Goal: Task Accomplishment & Management: Use online tool/utility

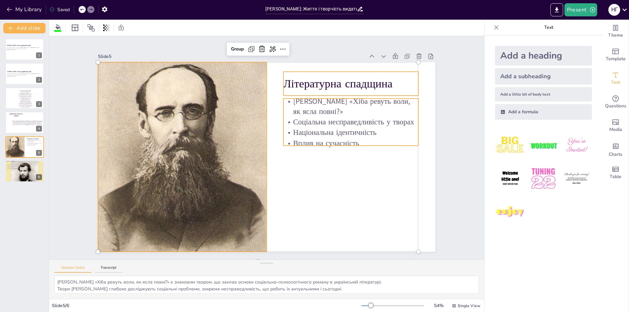
click at [80, 49] on div "Slide 1 [PERSON_NAME]: Голос української душі Презентація про життя і творчість…" at bounding box center [267, 148] width 374 height 208
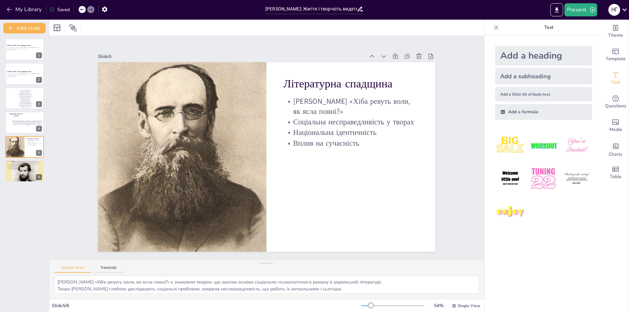
click at [444, 167] on div "Slide 1 [PERSON_NAME]: Голос української душі Презентація про життя і творчість…" at bounding box center [267, 148] width 374 height 208
click at [578, 15] on button "Present" at bounding box center [581, 9] width 33 height 13
click at [599, 39] on li "Play presentation" at bounding box center [590, 40] width 51 height 10
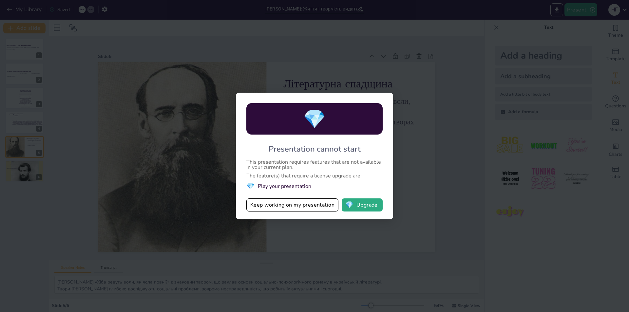
click at [508, 35] on div "💎 Presentation cannot start This presentation requires features that are not av…" at bounding box center [314, 156] width 629 height 312
click at [332, 208] on button "Keep working on my presentation" at bounding box center [292, 205] width 92 height 13
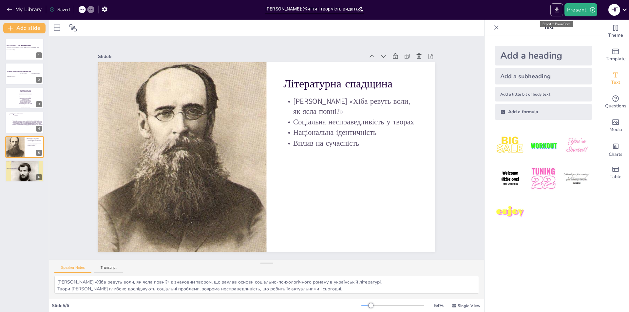
click at [556, 7] on icon "Export to PowerPoint" at bounding box center [556, 10] width 7 height 7
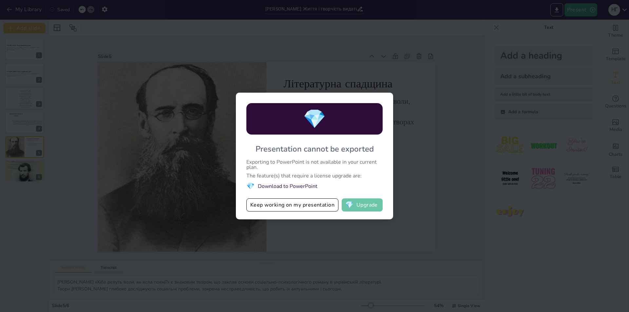
click at [358, 204] on button "💎 Upgrade" at bounding box center [362, 205] width 41 height 13
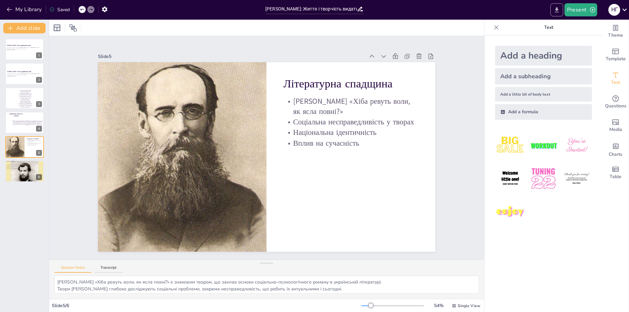
click at [551, 13] on button "Export to PowerPoint" at bounding box center [556, 9] width 13 height 13
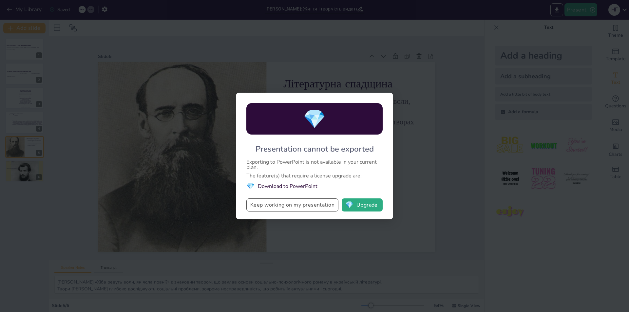
click at [332, 204] on button "Keep working on my presentation" at bounding box center [292, 205] width 92 height 13
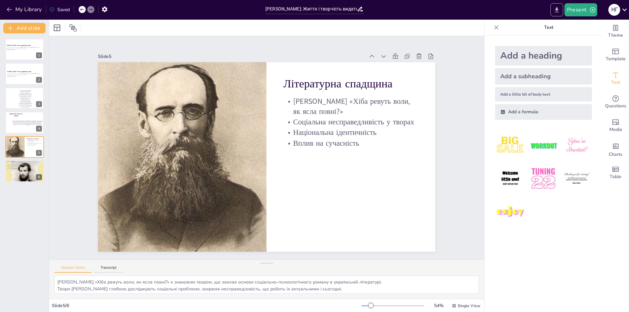
click at [560, 9] on icon "Export to PowerPoint" at bounding box center [556, 10] width 7 height 7
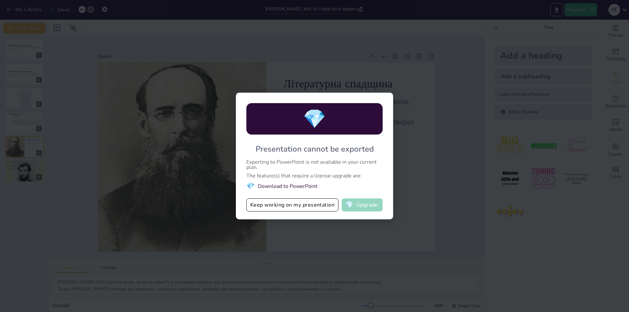
click at [361, 205] on button "💎 Upgrade" at bounding box center [362, 205] width 41 height 13
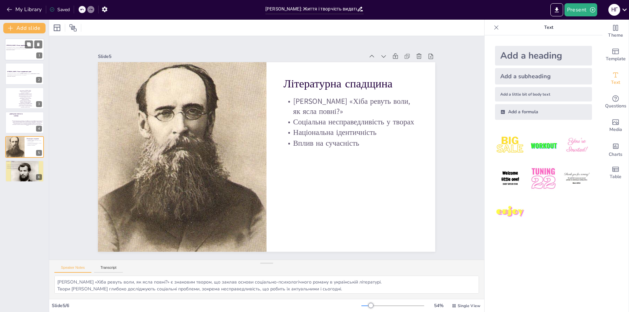
click at [33, 54] on div at bounding box center [24, 49] width 39 height 22
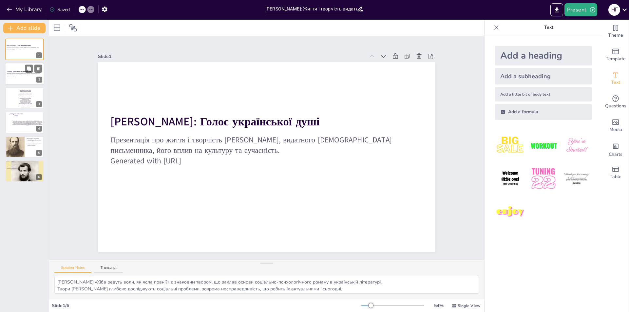
click at [18, 77] on div "Презентація про життя і творчість [PERSON_NAME], видатного [DEMOGRAPHIC_DATA] п…" at bounding box center [24, 75] width 35 height 5
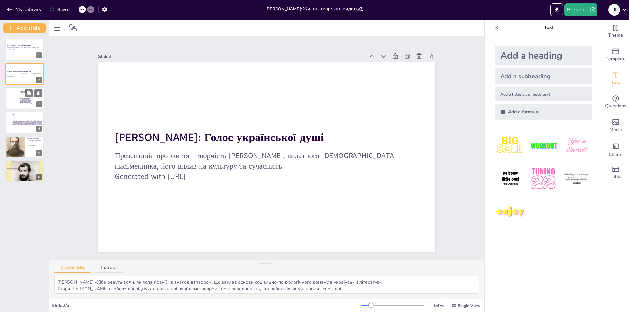
click at [14, 101] on div at bounding box center [24, 98] width 39 height 22
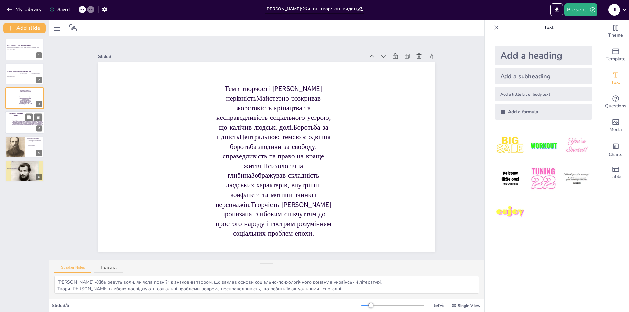
click at [16, 113] on span "ранні роки життя та освітва" at bounding box center [15, 115] width 13 height 4
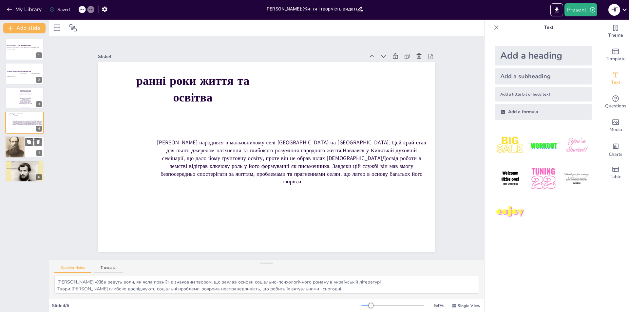
click at [8, 143] on div at bounding box center [15, 147] width 20 height 25
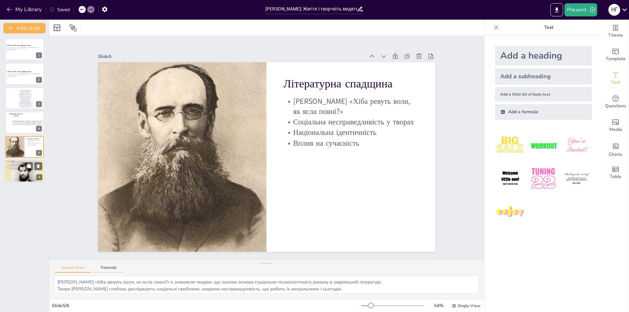
drag, startPoint x: 13, startPoint y: 178, endPoint x: 13, endPoint y: 170, distance: 8.5
click at [13, 179] on div at bounding box center [25, 180] width 40 height 40
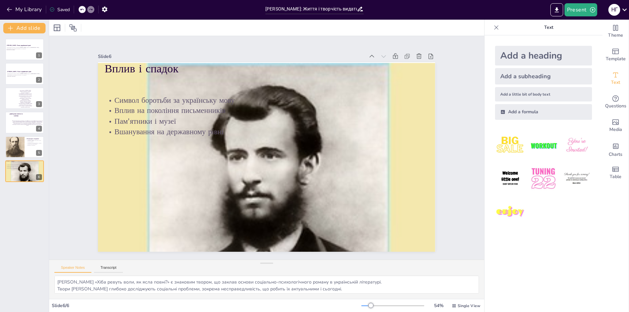
click at [67, 106] on div "Slide 1 [PERSON_NAME]: Голос української душі Презентація про життя і творчість…" at bounding box center [266, 148] width 435 height 224
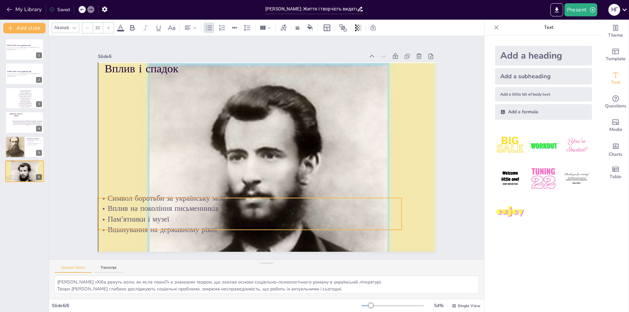
drag, startPoint x: 244, startPoint y: 115, endPoint x: 238, endPoint y: 213, distance: 98.1
click at [238, 214] on p "Пам'ятники і музеї" at bounding box center [249, 219] width 303 height 10
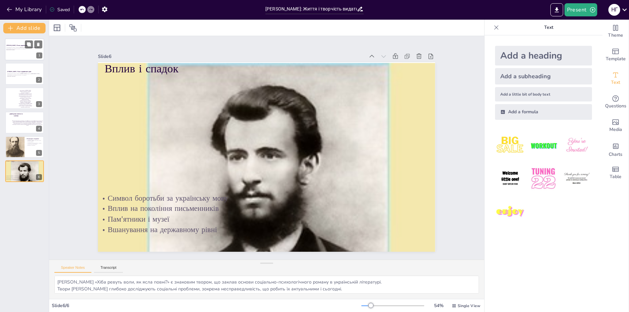
click at [18, 55] on div at bounding box center [24, 49] width 39 height 22
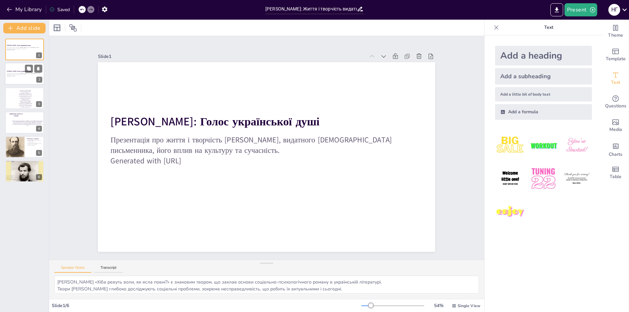
click at [24, 74] on p "Презентація про життя і творчість [PERSON_NAME], видатного [DEMOGRAPHIC_DATA] п…" at bounding box center [24, 74] width 35 height 2
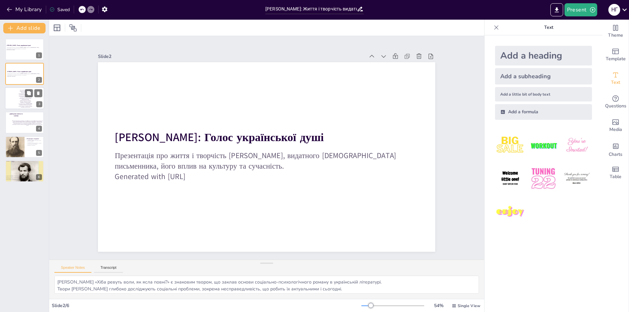
click at [23, 99] on p "Теми творчості [PERSON_NAME] нерівністьМайстерно розкривав жорстокість кріпацтв…" at bounding box center [25, 99] width 14 height 18
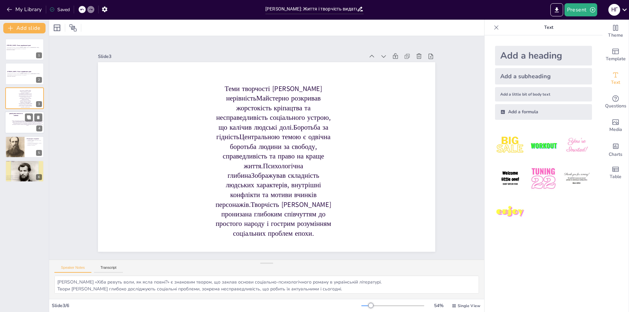
click at [14, 123] on p "[PERSON_NAME] народився в мальовничому селі [GEOGRAPHIC_DATA] на [GEOGRAPHIC_DA…" at bounding box center [27, 124] width 31 height 6
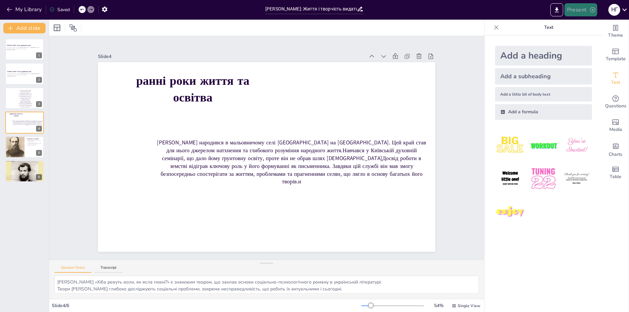
drag, startPoint x: 606, startPoint y: 6, endPoint x: 596, endPoint y: 8, distance: 9.9
click at [605, 6] on div "Present н Г" at bounding box center [498, 9] width 262 height 13
click at [558, 10] on icon "Export to PowerPoint" at bounding box center [556, 10] width 7 height 7
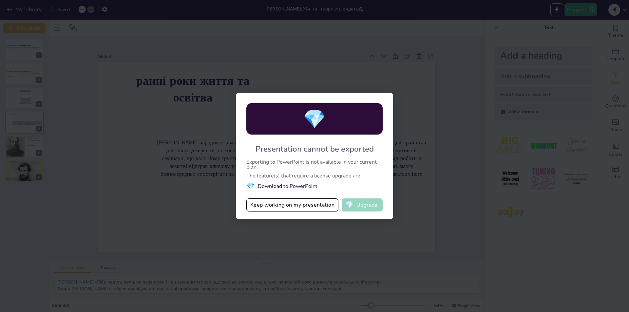
click at [374, 202] on button "💎 Upgrade" at bounding box center [362, 205] width 41 height 13
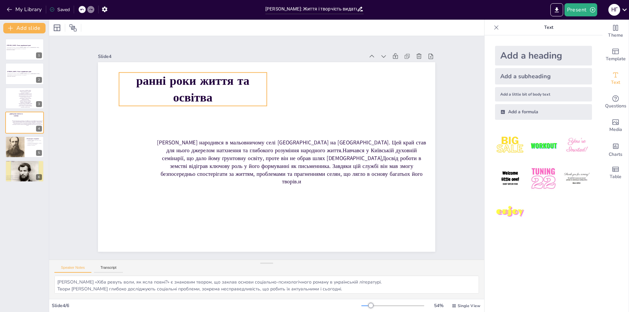
click at [200, 97] on span "ранні роки життя та освітва" at bounding box center [192, 89] width 113 height 33
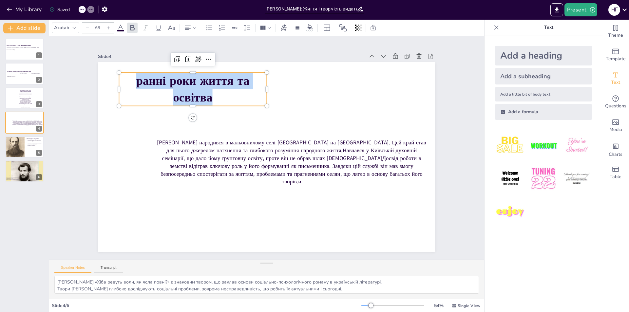
click at [200, 97] on span "ранні роки життя та освітва" at bounding box center [192, 89] width 113 height 33
click at [201, 96] on span "ранні роки життя та освітва" at bounding box center [192, 89] width 113 height 33
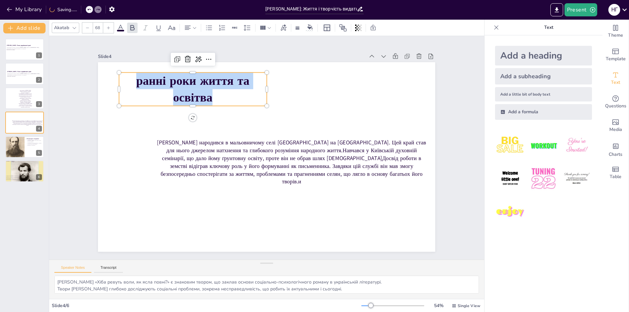
click at [201, 96] on span "ранні роки життя та освітва" at bounding box center [192, 89] width 113 height 33
click at [202, 96] on span "ранні роки життя та освітва" at bounding box center [192, 89] width 113 height 33
click at [210, 98] on p "ранні роки життя та освітва" at bounding box center [192, 88] width 147 height 33
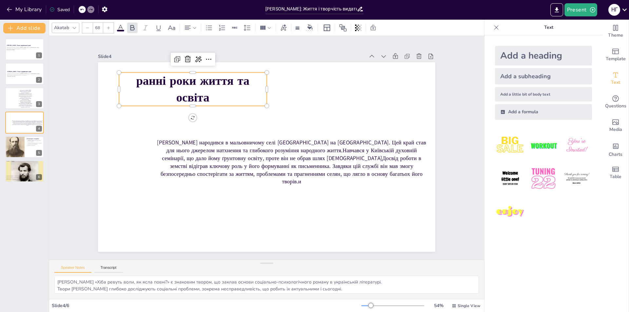
click at [80, 175] on div "Slide 1 [PERSON_NAME]: Голос української душі Презентація про життя і творчість…" at bounding box center [267, 148] width 374 height 208
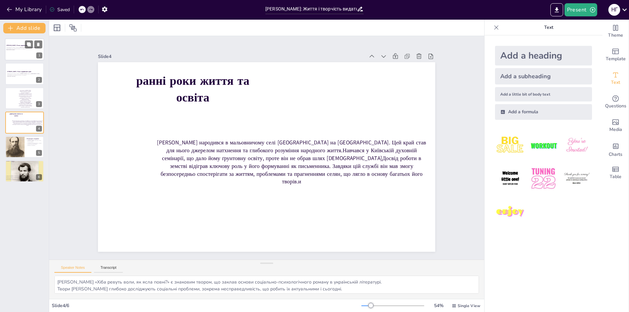
click at [18, 57] on div at bounding box center [24, 49] width 39 height 22
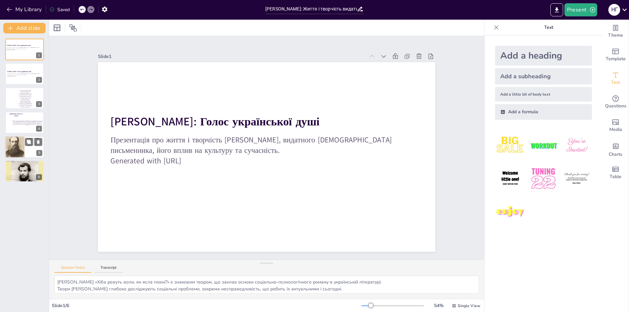
click at [18, 149] on div at bounding box center [15, 147] width 20 height 25
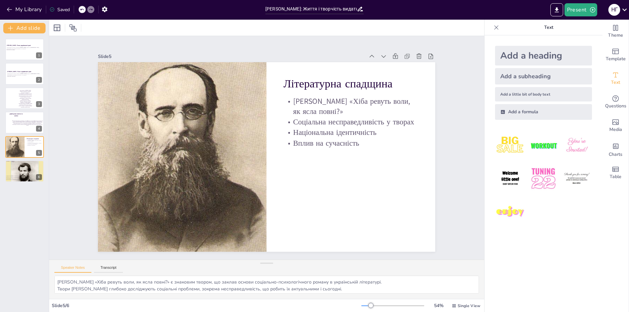
click at [18, 189] on div "[PERSON_NAME]: Голос української душі Презентація про життя і творчість [PERSON…" at bounding box center [24, 172] width 49 height 279
click at [20, 168] on div at bounding box center [25, 180] width 40 height 40
